Goal: Transaction & Acquisition: Purchase product/service

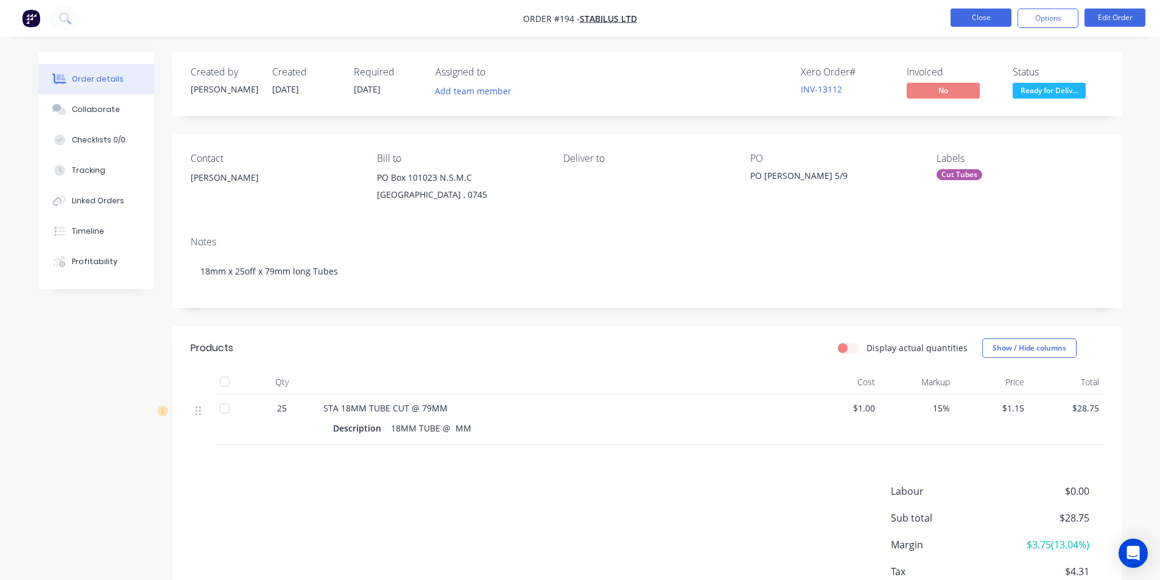
click at [980, 20] on button "Close" at bounding box center [980, 18] width 61 height 18
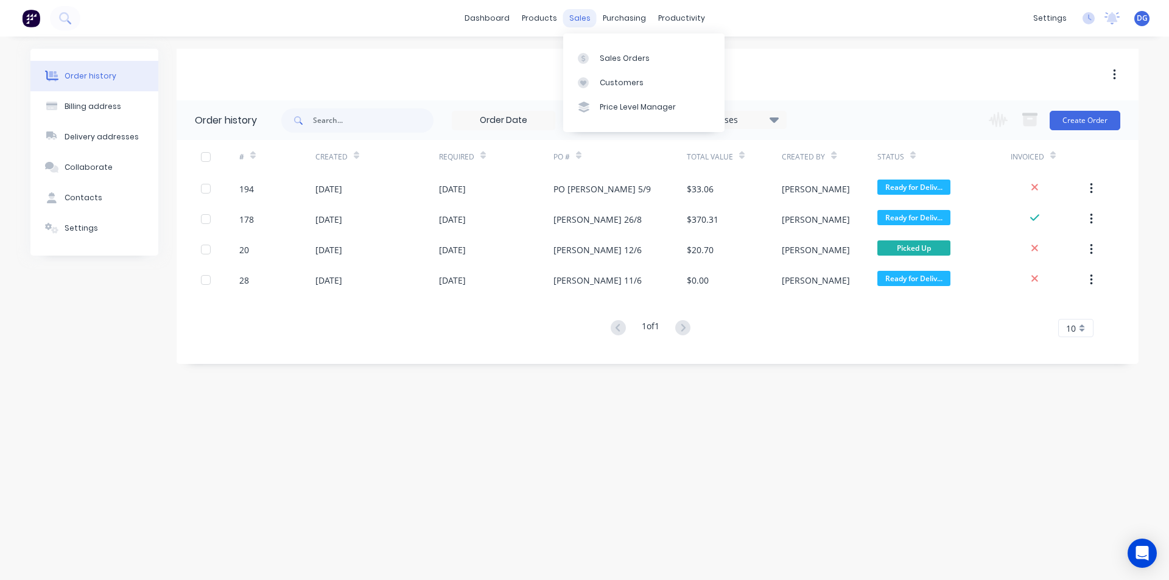
click at [584, 15] on div "sales" at bounding box center [579, 18] width 33 height 18
click at [620, 63] on div "Sales Orders" at bounding box center [625, 58] width 50 height 11
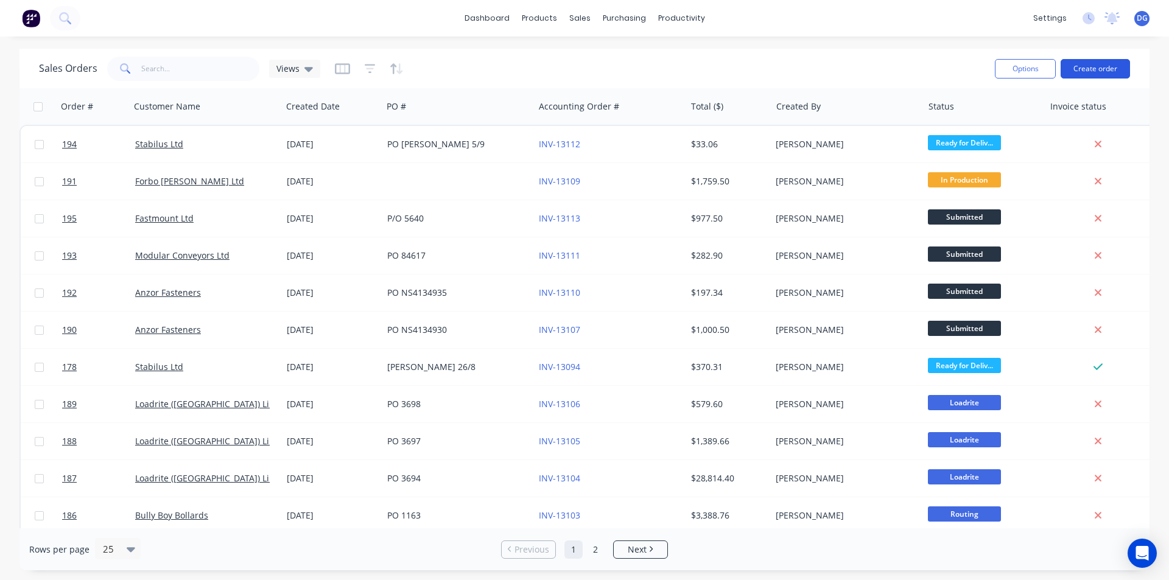
click at [1085, 73] on button "Create order" at bounding box center [1095, 68] width 69 height 19
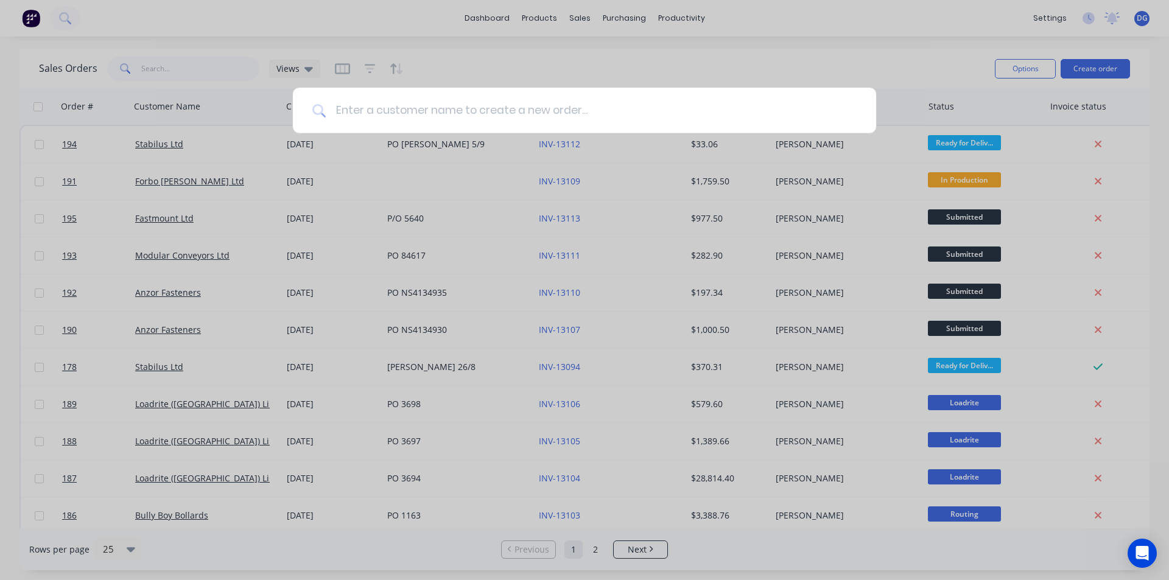
click at [569, 115] on input at bounding box center [591, 111] width 531 height 46
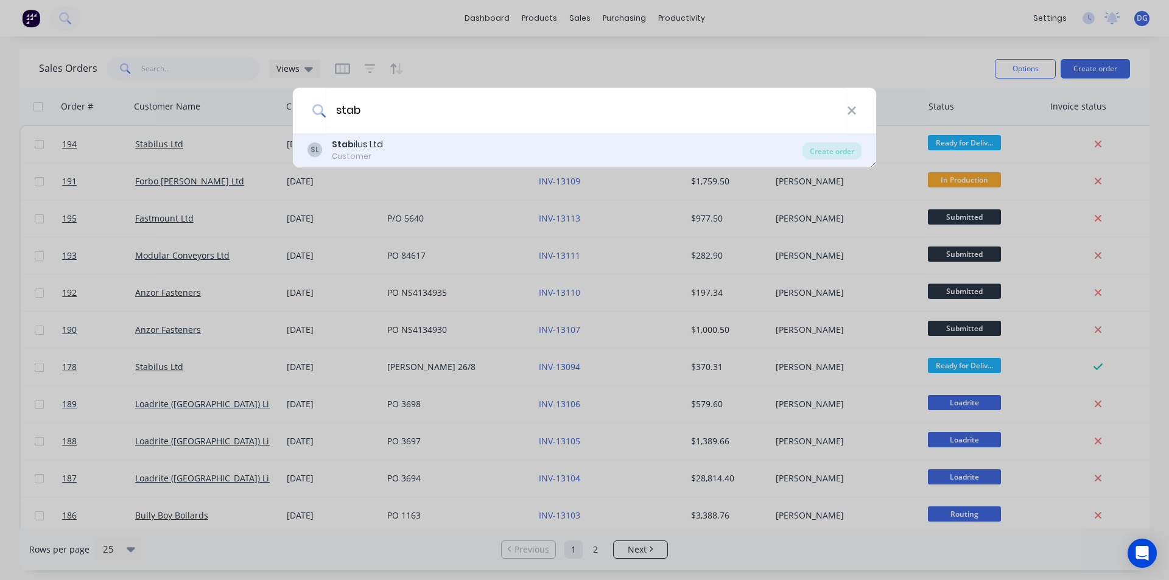
type input "stab"
click at [407, 144] on div "SL Stab ilus Ltd Customer" at bounding box center [554, 150] width 495 height 24
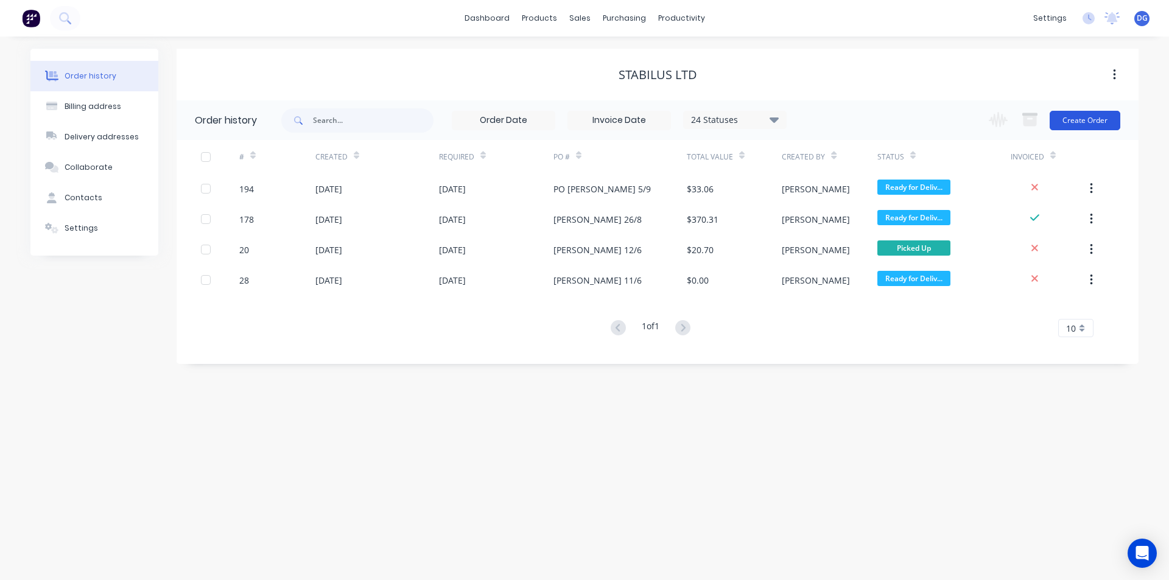
click at [1101, 118] on button "Create Order" at bounding box center [1085, 120] width 71 height 19
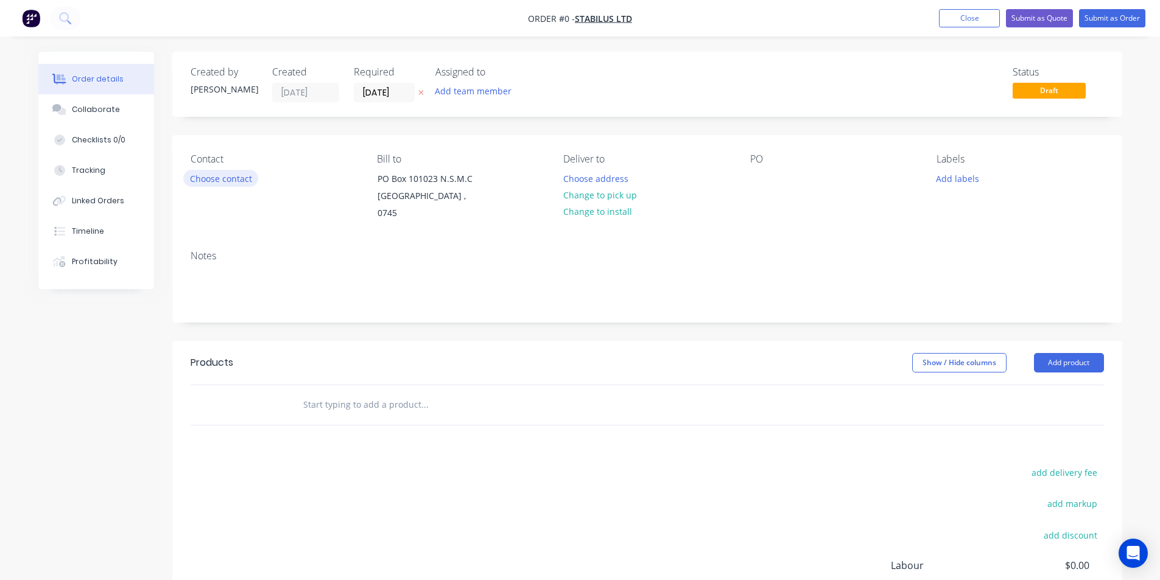
click at [233, 180] on button "Choose contact" at bounding box center [220, 178] width 75 height 16
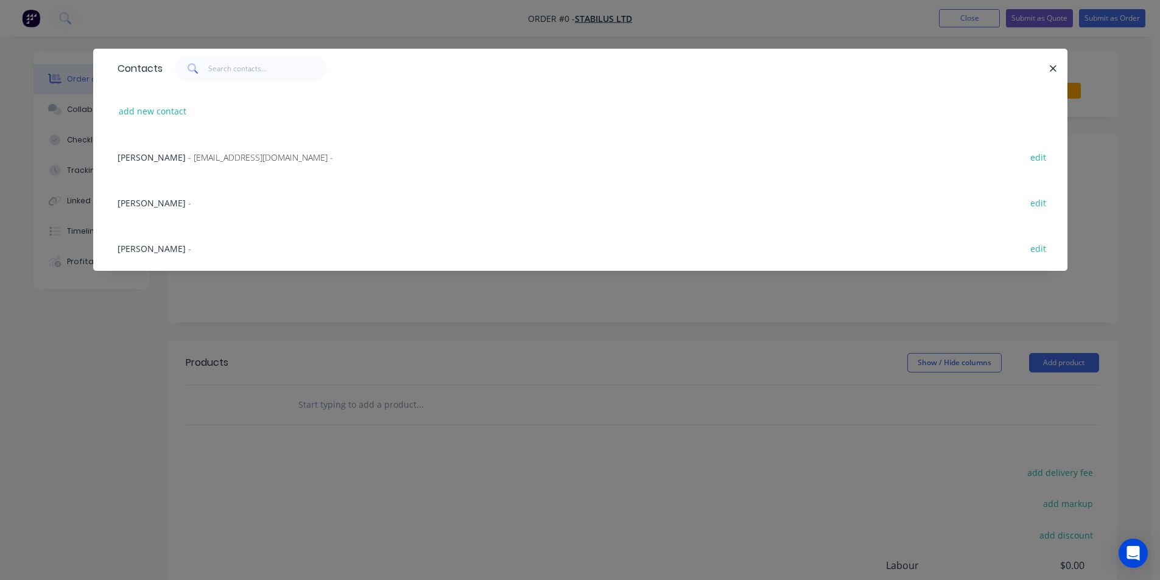
click at [129, 202] on span "[PERSON_NAME]" at bounding box center [152, 203] width 68 height 12
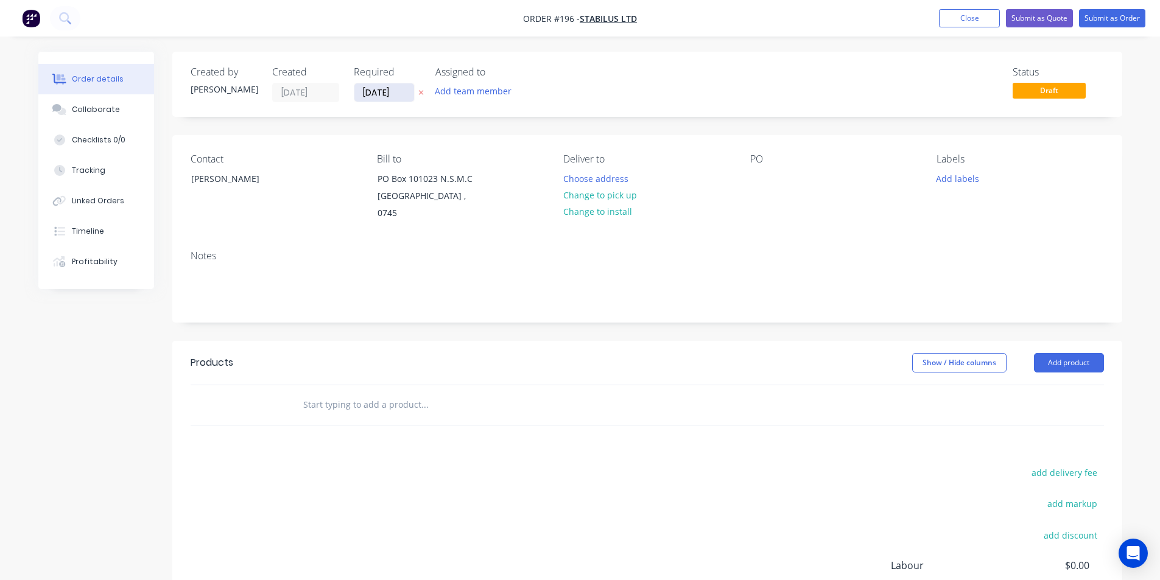
click at [389, 97] on input "[DATE]" at bounding box center [384, 92] width 60 height 18
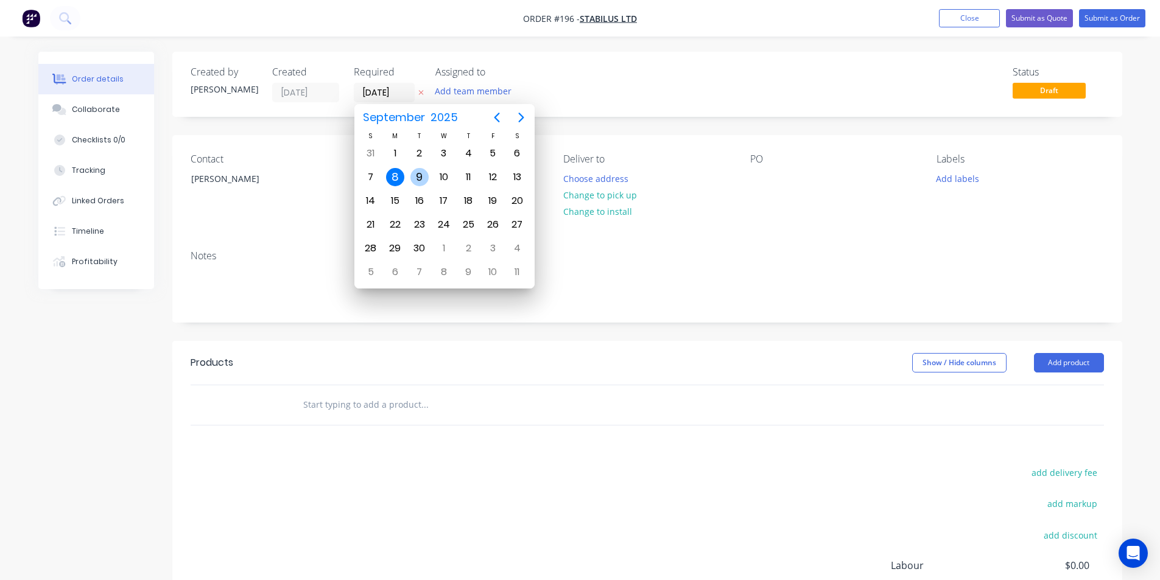
click at [416, 172] on div "9" at bounding box center [419, 177] width 18 height 18
type input "[DATE]"
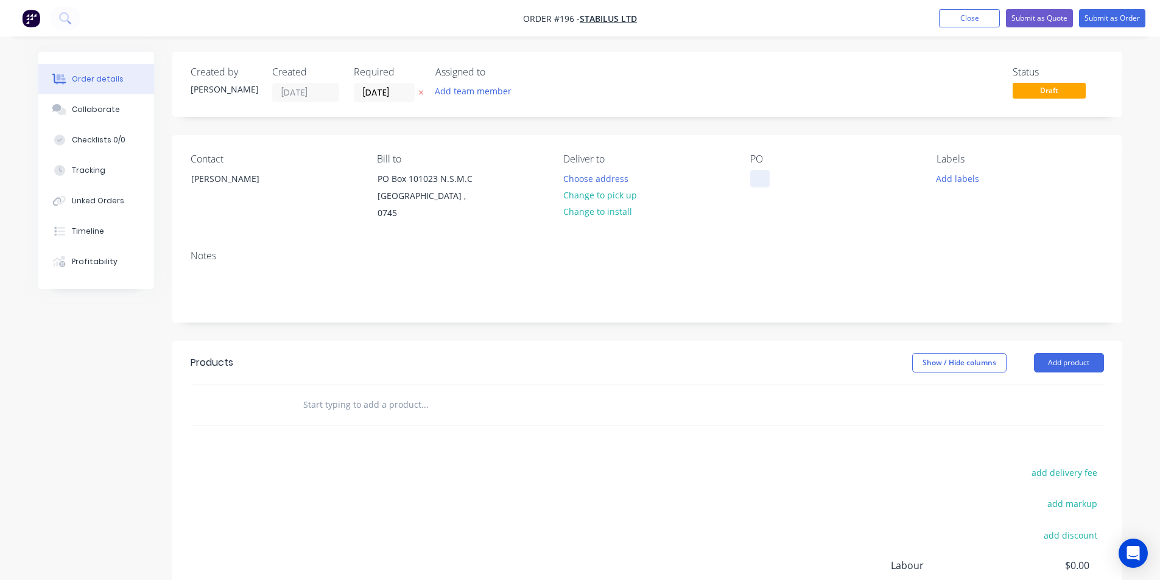
click at [764, 178] on div at bounding box center [759, 179] width 19 height 18
click at [968, 177] on button "Add labels" at bounding box center [958, 178] width 56 height 16
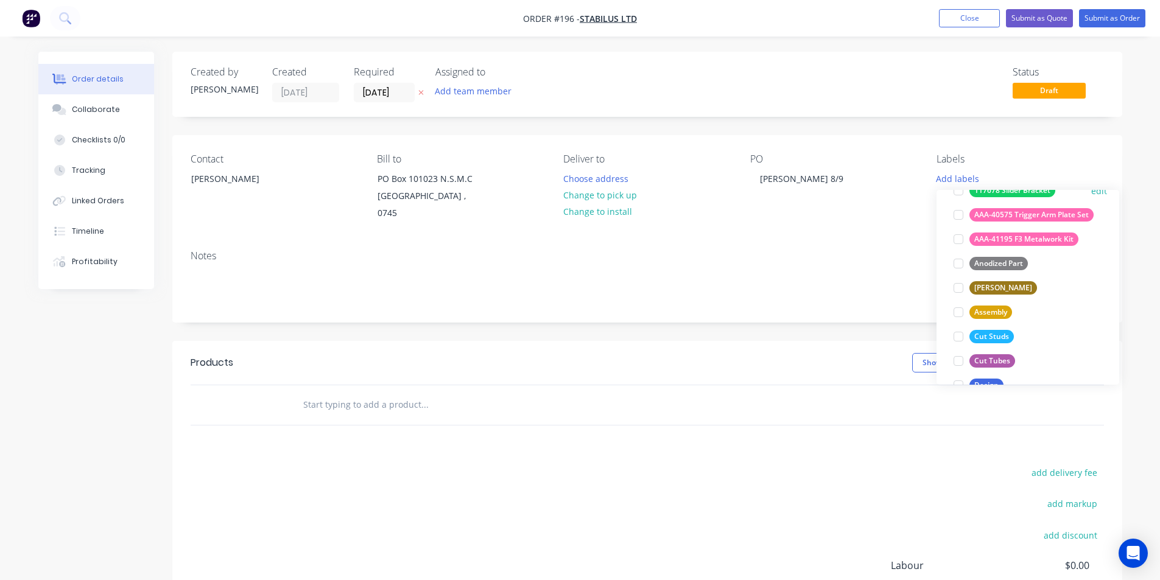
scroll to position [122, 0]
click at [995, 360] on div "Cut Tubes" at bounding box center [992, 360] width 46 height 13
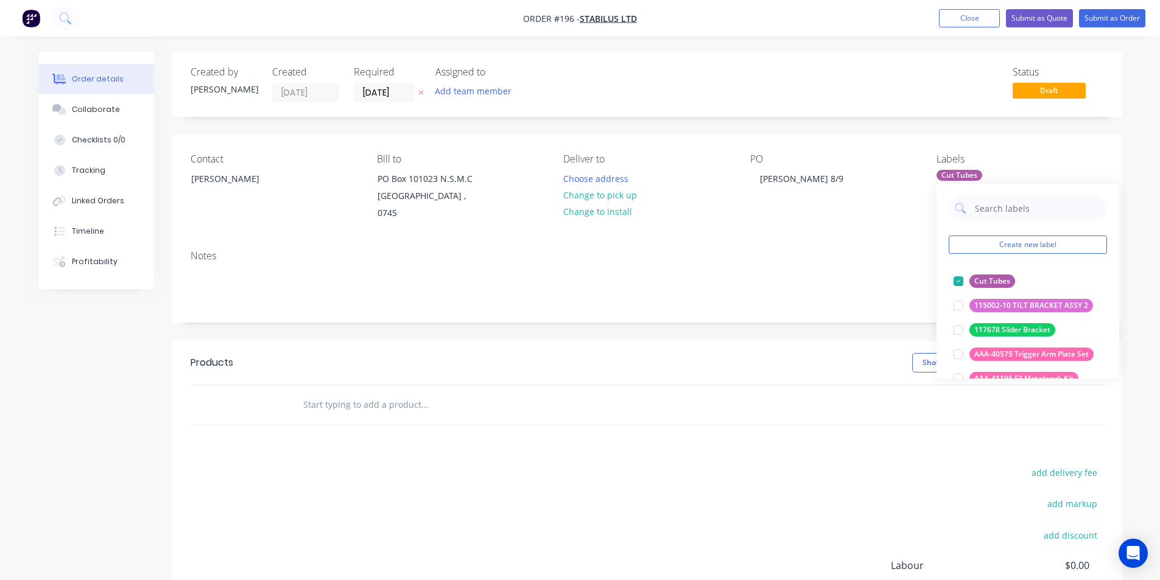
click at [373, 393] on input "text" at bounding box center [425, 405] width 244 height 24
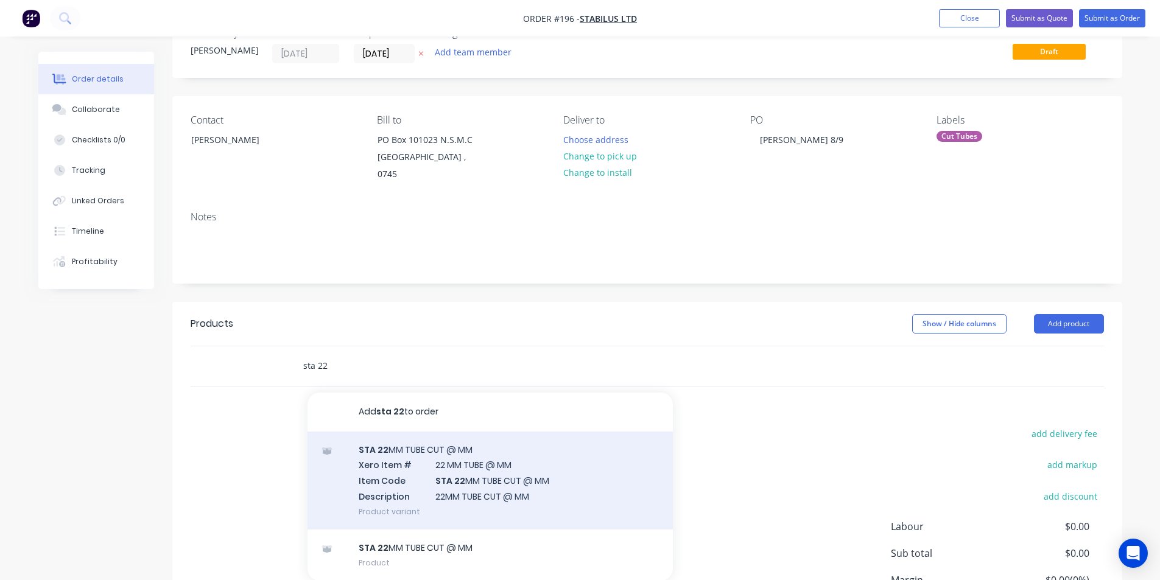
scroll to position [61, 0]
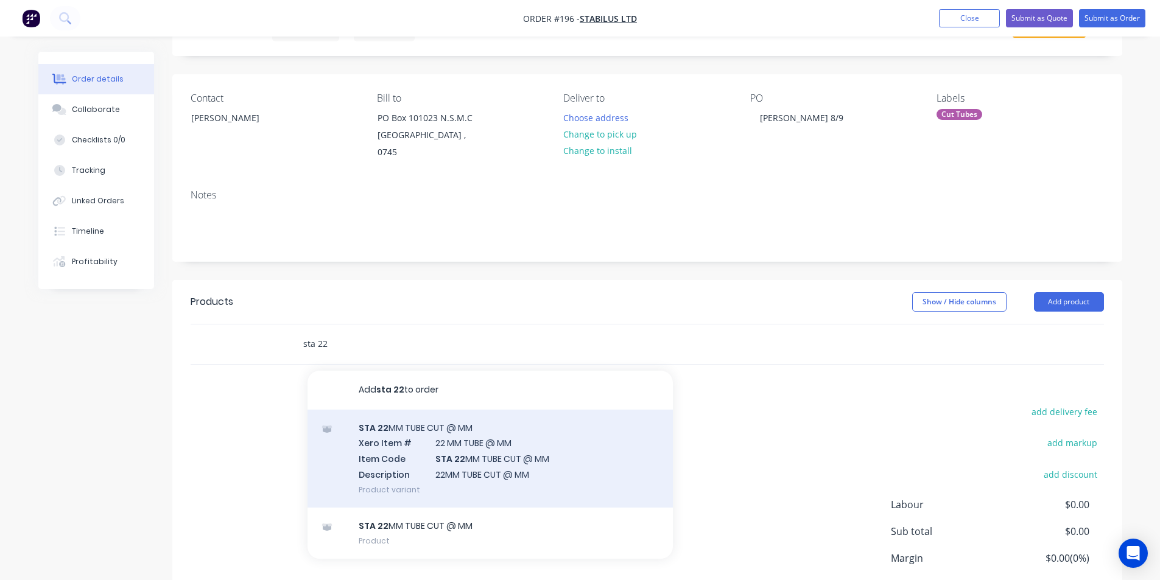
type input "sta 22"
click at [472, 443] on div "STA 22 MM TUBE CUT @ MM Xero Item # 22 MM TUBE @ MM Item Code STA 22 MM TUBE CU…" at bounding box center [489, 459] width 365 height 98
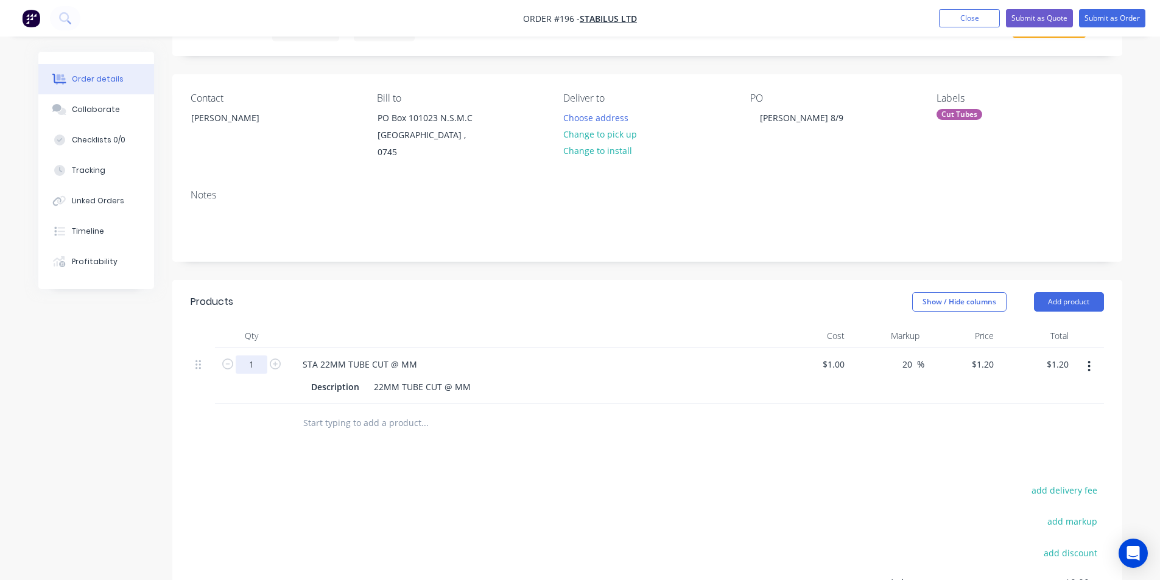
click at [255, 356] on input "1" at bounding box center [252, 365] width 32 height 18
type input "65"
type input "$78.00"
click at [399, 356] on div "STA 22MM TUBE CUT @ MM" at bounding box center [360, 365] width 134 height 18
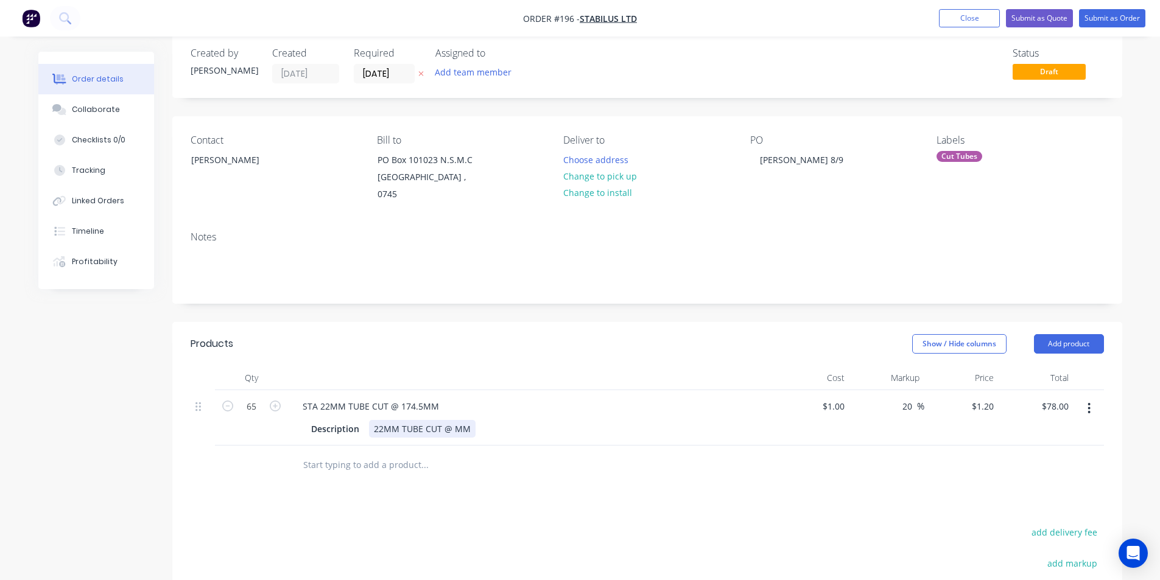
scroll to position [0, 0]
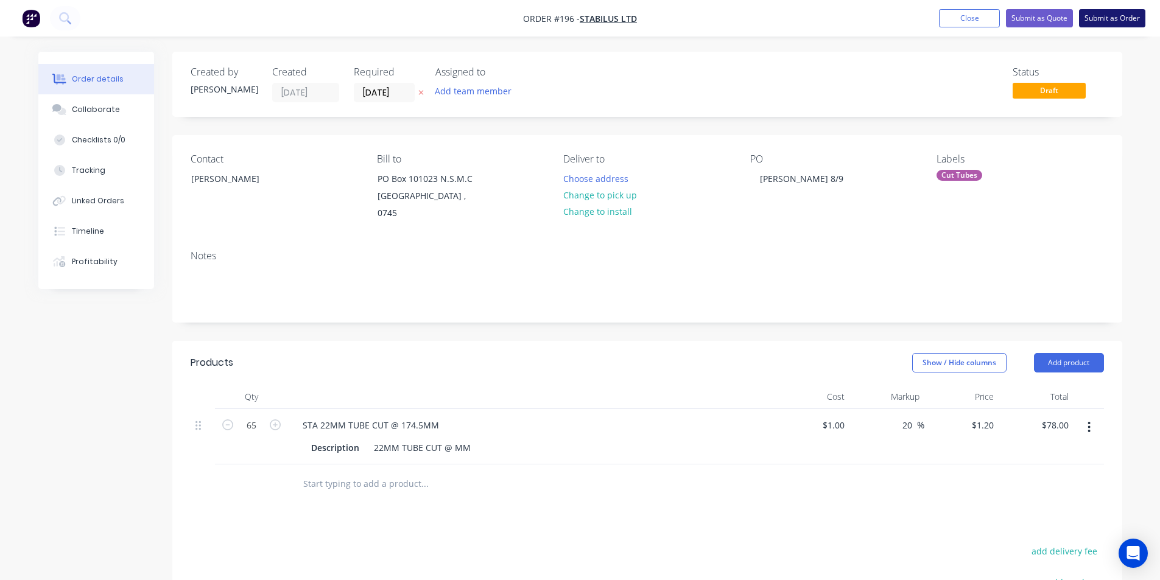
click at [1108, 19] on button "Submit as Order" at bounding box center [1112, 18] width 66 height 18
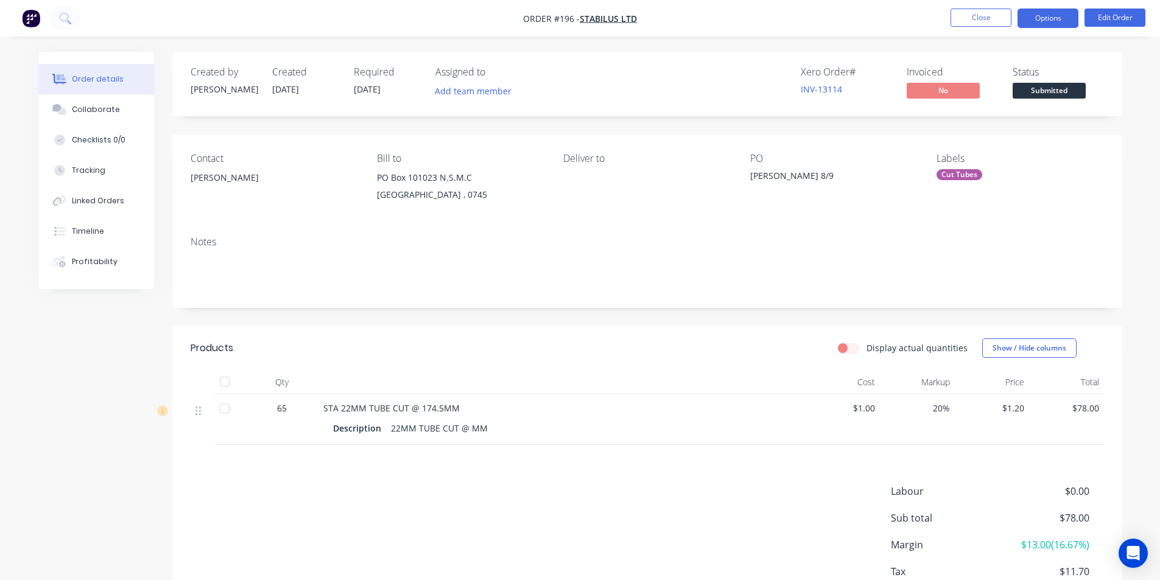
click at [1050, 21] on button "Options" at bounding box center [1047, 18] width 61 height 19
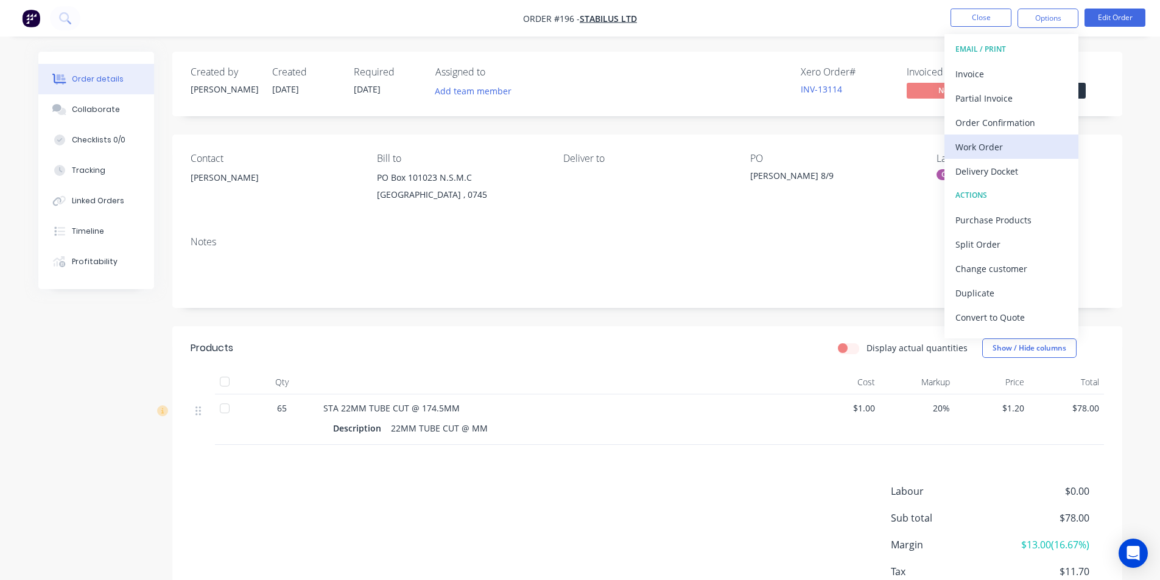
click at [992, 144] on div "Work Order" at bounding box center [1011, 147] width 112 height 18
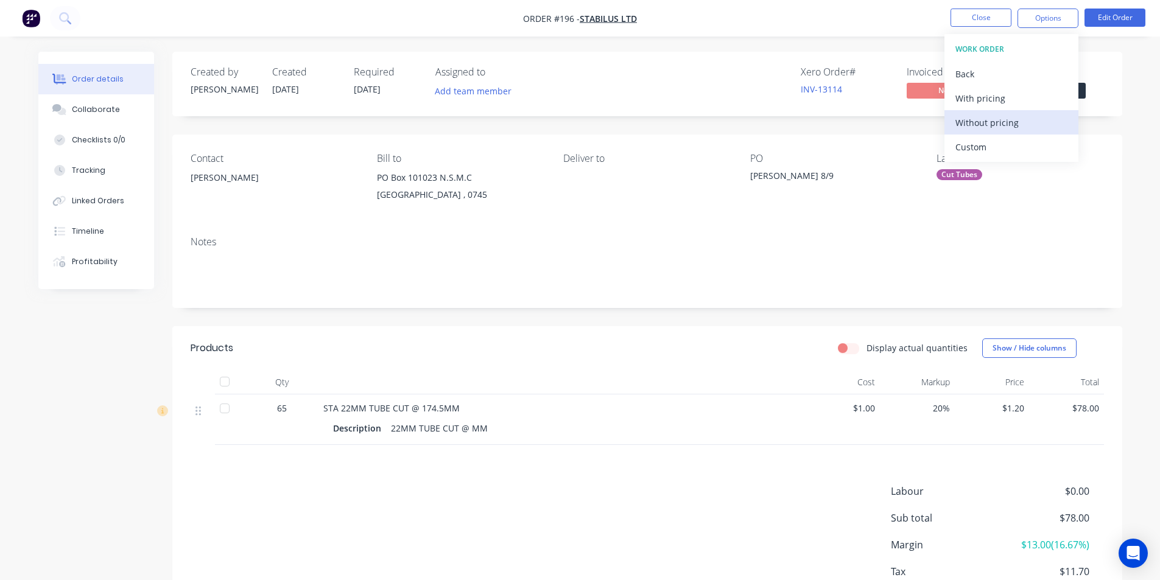
click at [988, 118] on div "Without pricing" at bounding box center [1011, 123] width 112 height 18
